Goal: Find specific page/section: Find specific page/section

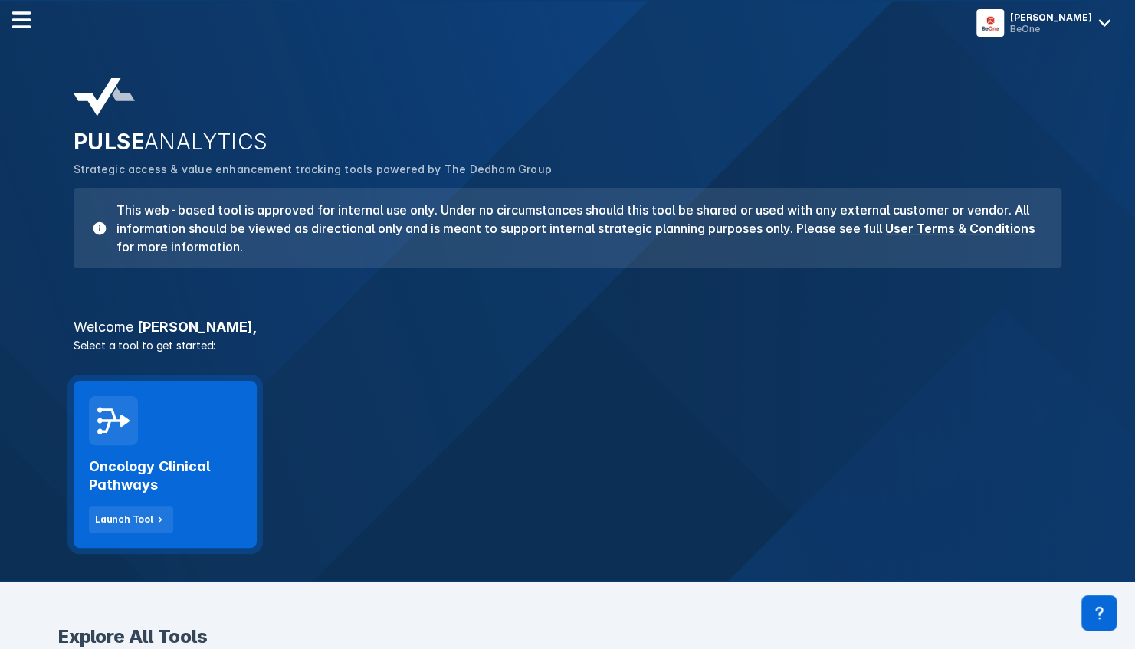
click at [172, 441] on div "Oncology Clinical Pathways Launch Tool" at bounding box center [165, 464] width 183 height 167
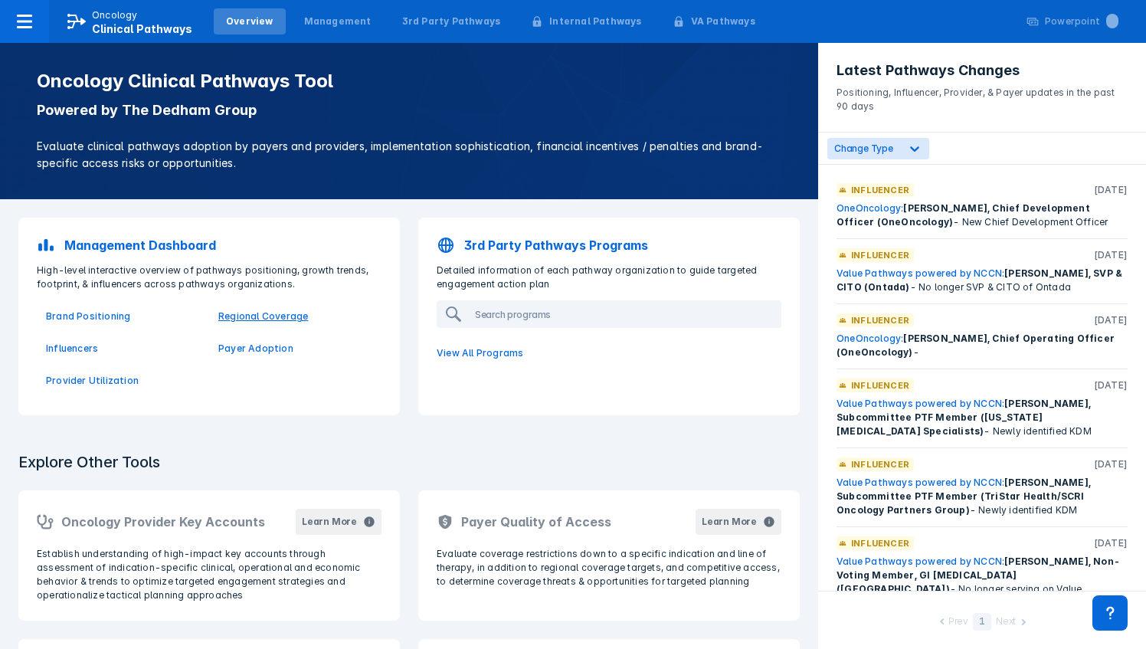
click at [251, 316] on p "Regional Coverage" at bounding box center [295, 317] width 154 height 14
